Goal: Submit feedback/report problem

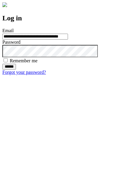
type input "**********"
click at [16, 70] on input "******" at bounding box center [9, 67] width 14 height 6
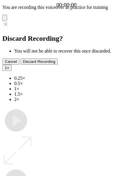
type input "**********"
